Goal: Complete application form: Complete application form

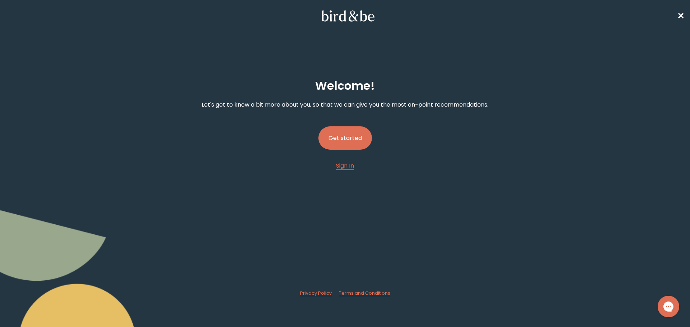
click at [351, 135] on button "Get started" at bounding box center [345, 137] width 54 height 23
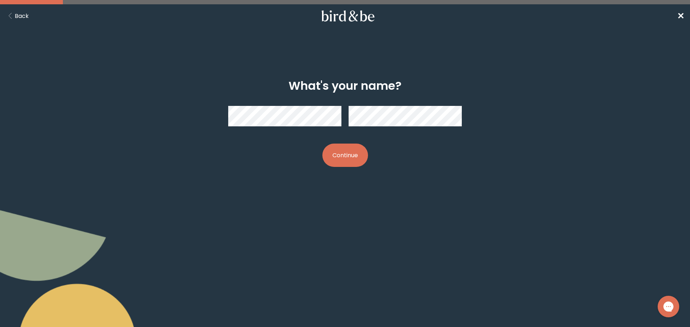
click at [305, 128] on div at bounding box center [344, 116] width 233 height 32
click at [347, 158] on button "Continue" at bounding box center [345, 155] width 46 height 23
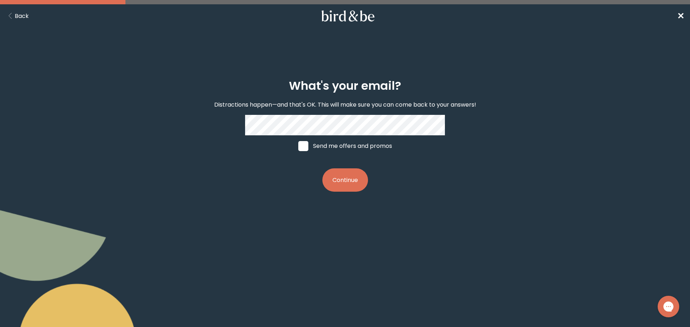
click at [350, 183] on button "Continue" at bounding box center [345, 179] width 46 height 23
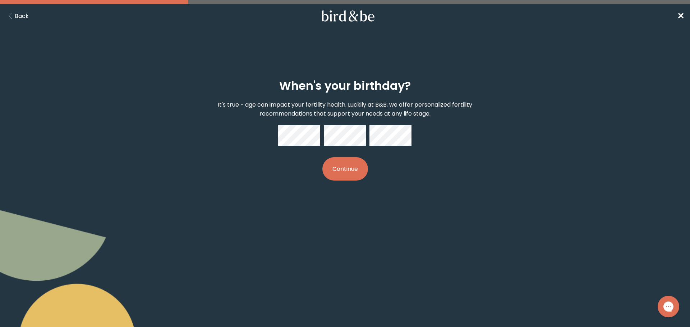
click at [363, 165] on button "Continue" at bounding box center [345, 168] width 46 height 23
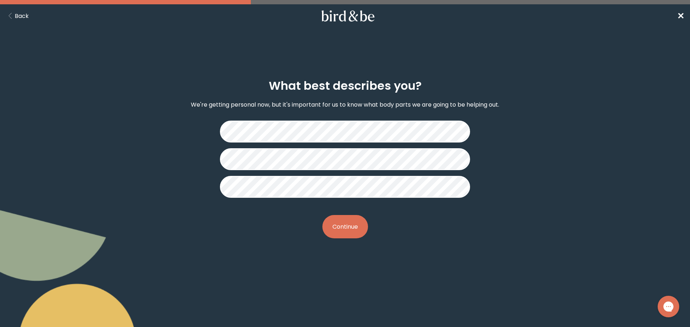
click at [346, 221] on button "Continue" at bounding box center [345, 226] width 46 height 23
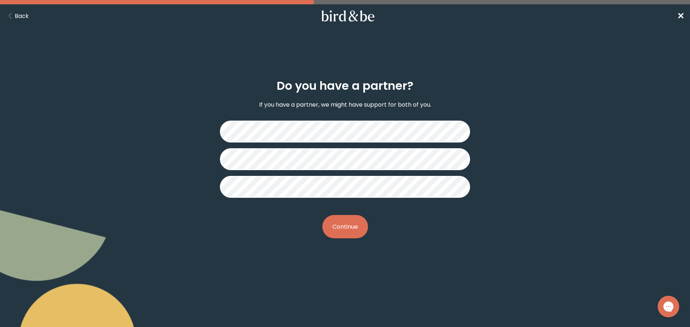
click at [334, 229] on button "Continue" at bounding box center [345, 226] width 46 height 23
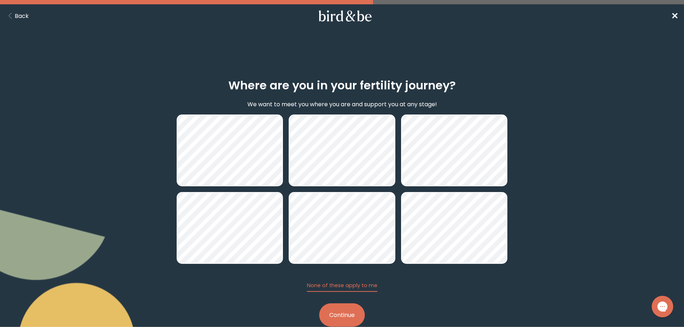
scroll to position [17, 0]
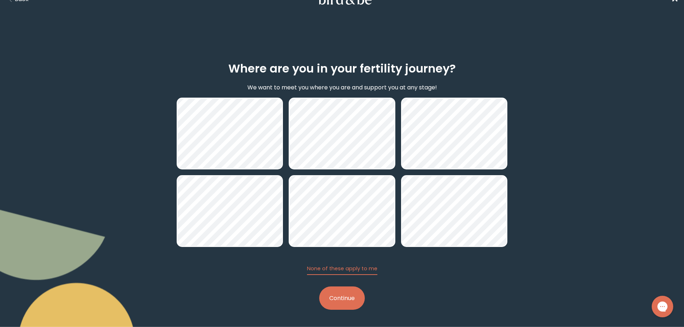
click at [342, 298] on button "Continue" at bounding box center [342, 298] width 46 height 23
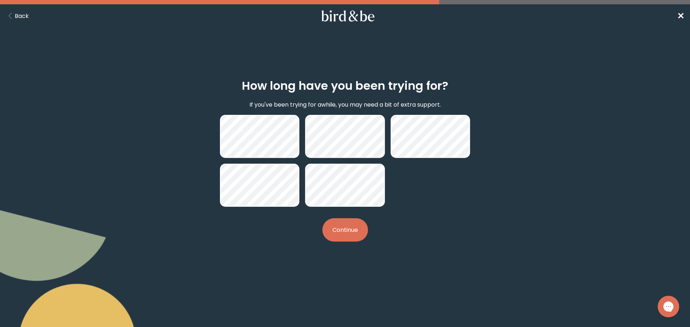
click at [343, 225] on button "Continue" at bounding box center [345, 229] width 46 height 23
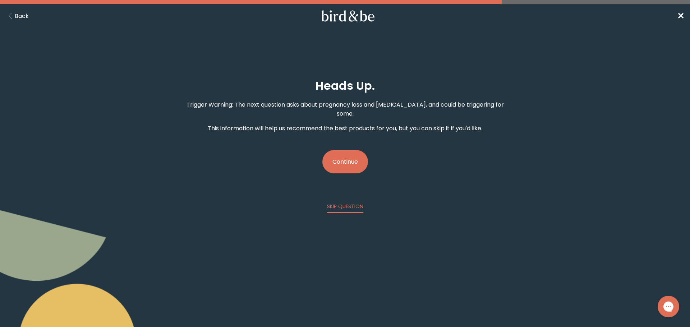
click at [343, 150] on button "Continue" at bounding box center [345, 161] width 46 height 23
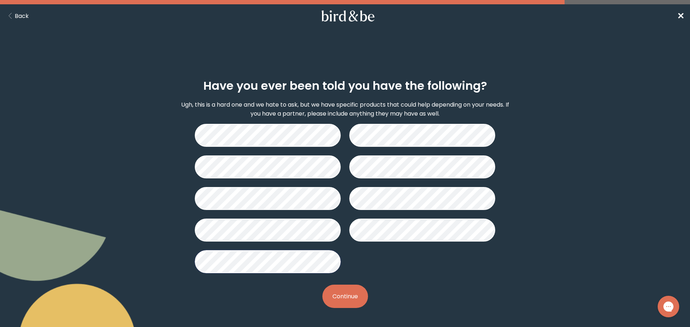
click at [349, 293] on button "Continue" at bounding box center [345, 296] width 46 height 23
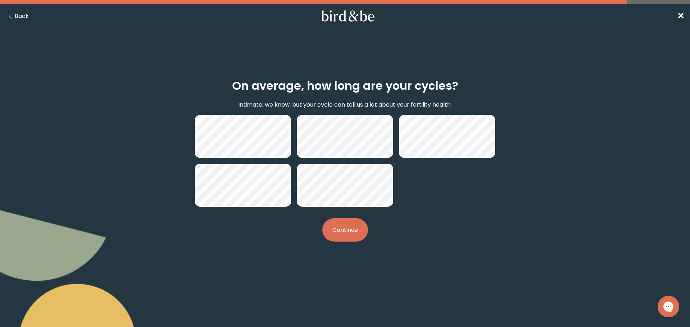
click at [354, 238] on button "Continue" at bounding box center [345, 229] width 46 height 23
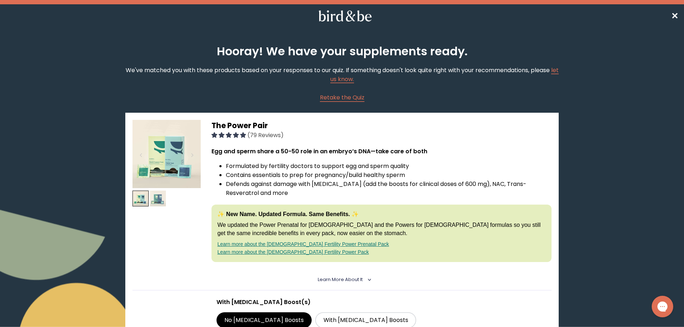
click at [157, 201] on img at bounding box center [158, 199] width 16 height 16
click at [190, 156] on div at bounding box center [192, 155] width 10 height 16
click at [190, 158] on div at bounding box center [192, 155] width 10 height 16
click at [191, 158] on div at bounding box center [192, 155] width 10 height 16
click at [192, 158] on div at bounding box center [192, 155] width 10 height 16
